Goal: Entertainment & Leisure: Consume media (video, audio)

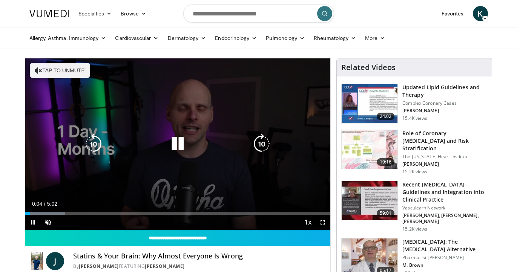
click at [81, 71] on button "Tap to unmute" at bounding box center [60, 70] width 60 height 15
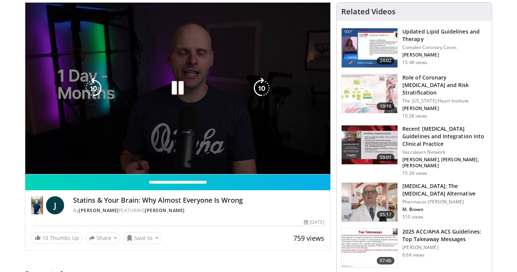
scroll to position [66, 0]
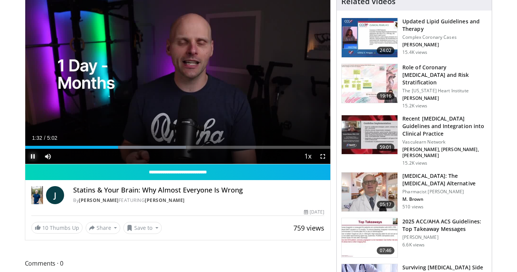
click at [31, 153] on span "Video Player" at bounding box center [32, 156] width 15 height 15
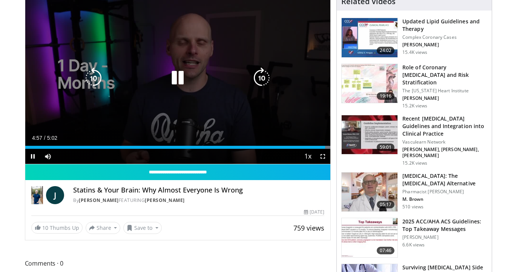
click at [180, 72] on icon "Video Player" at bounding box center [177, 78] width 21 height 21
